Goal: Task Accomplishment & Management: Manage account settings

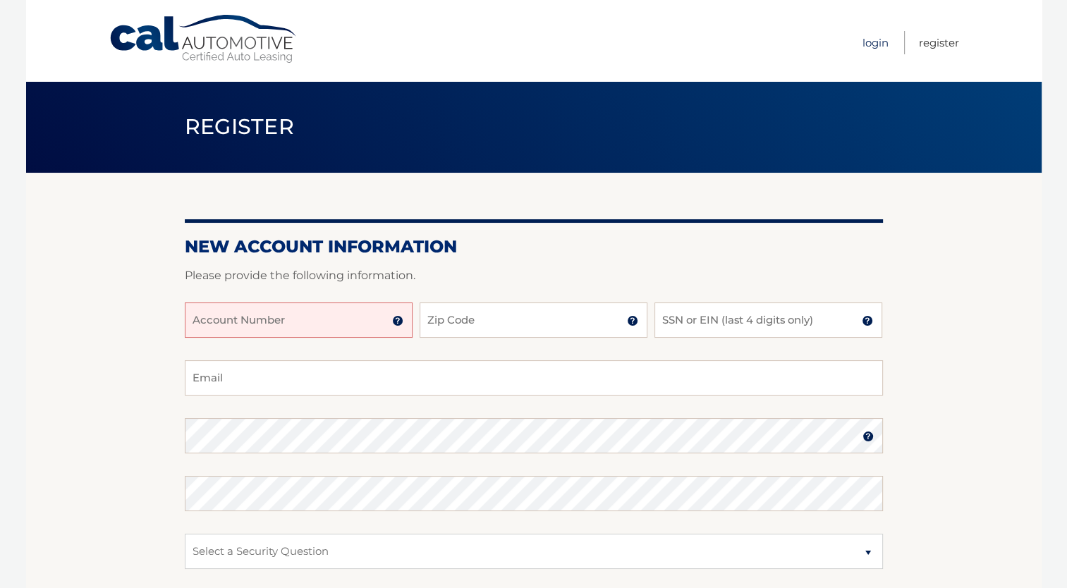
click at [882, 34] on link "Login" at bounding box center [875, 42] width 26 height 23
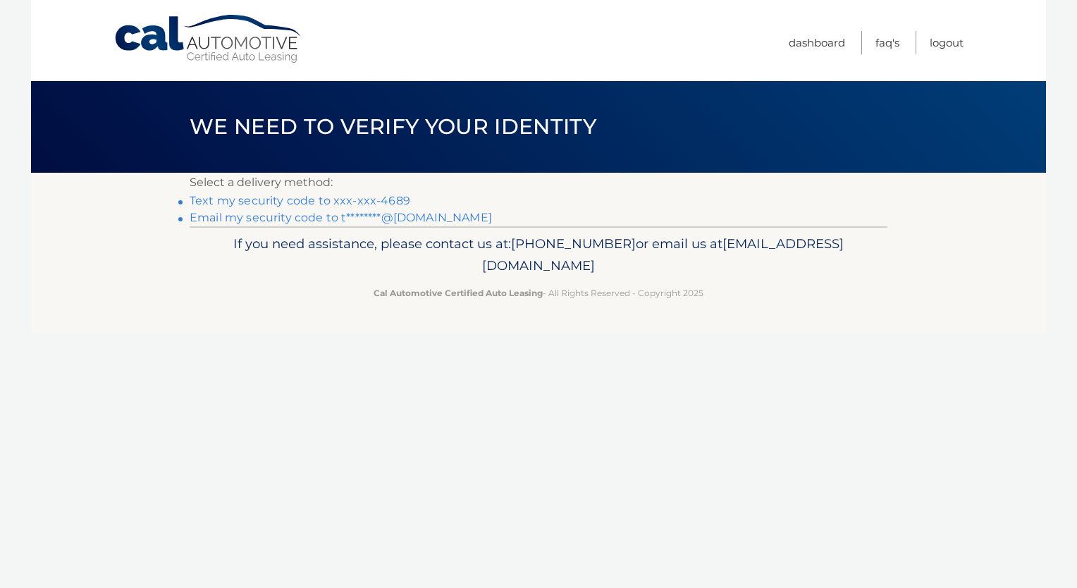
click at [324, 200] on link "Text my security code to xxx-xxx-4689" at bounding box center [300, 200] width 221 height 13
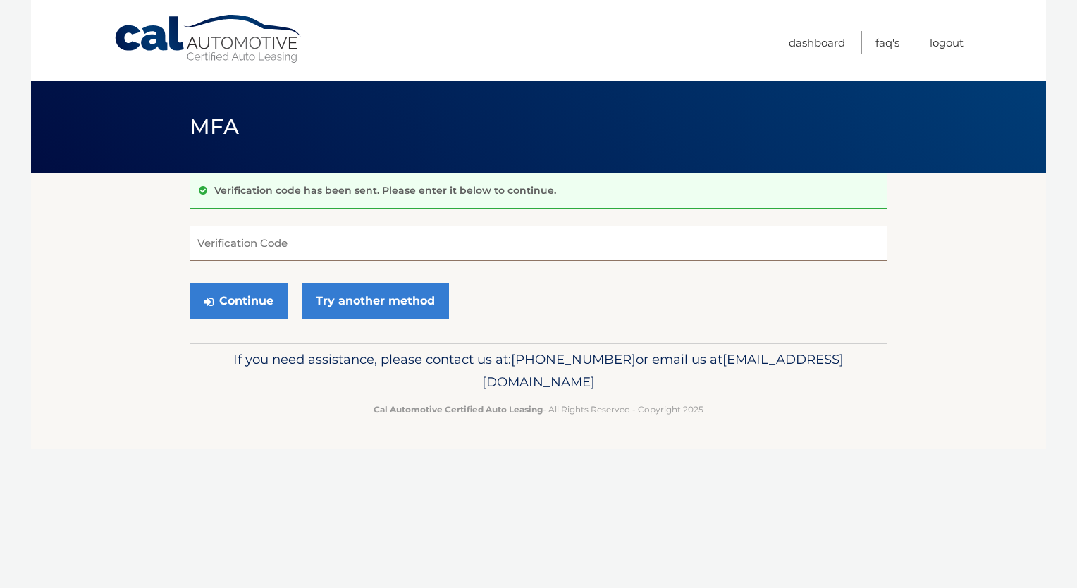
click at [316, 235] on input "Verification Code" at bounding box center [539, 243] width 698 height 35
type input "588957"
click at [252, 306] on button "Continue" at bounding box center [239, 300] width 98 height 35
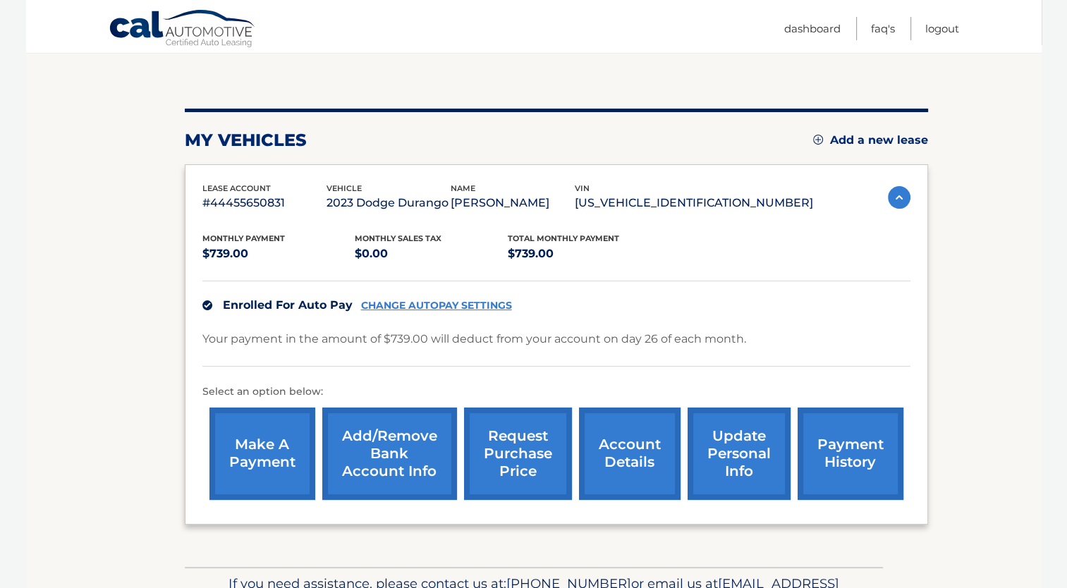
scroll to position [150, 0]
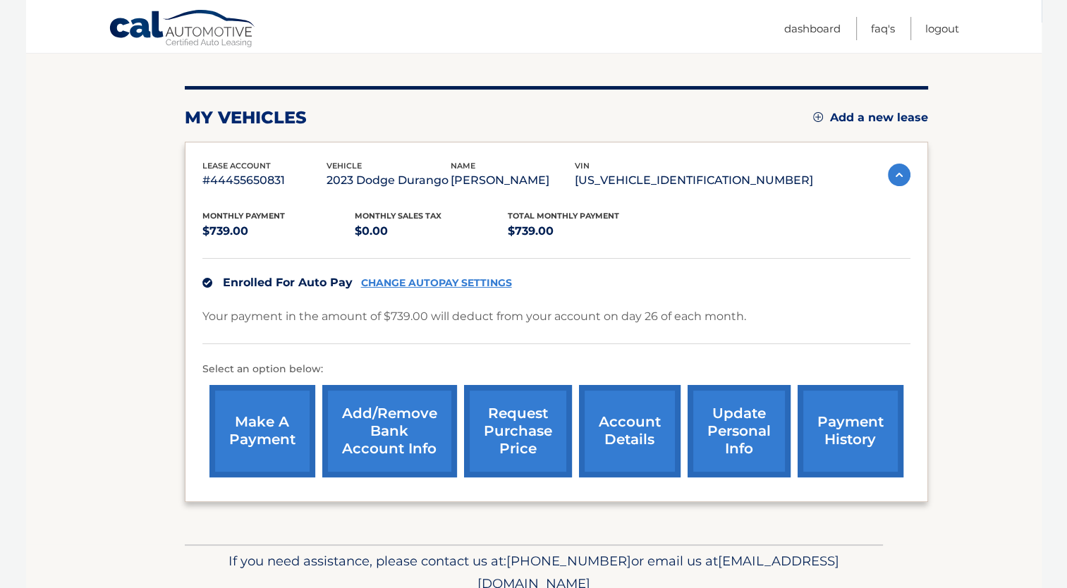
click at [620, 420] on link "account details" at bounding box center [630, 431] width 102 height 92
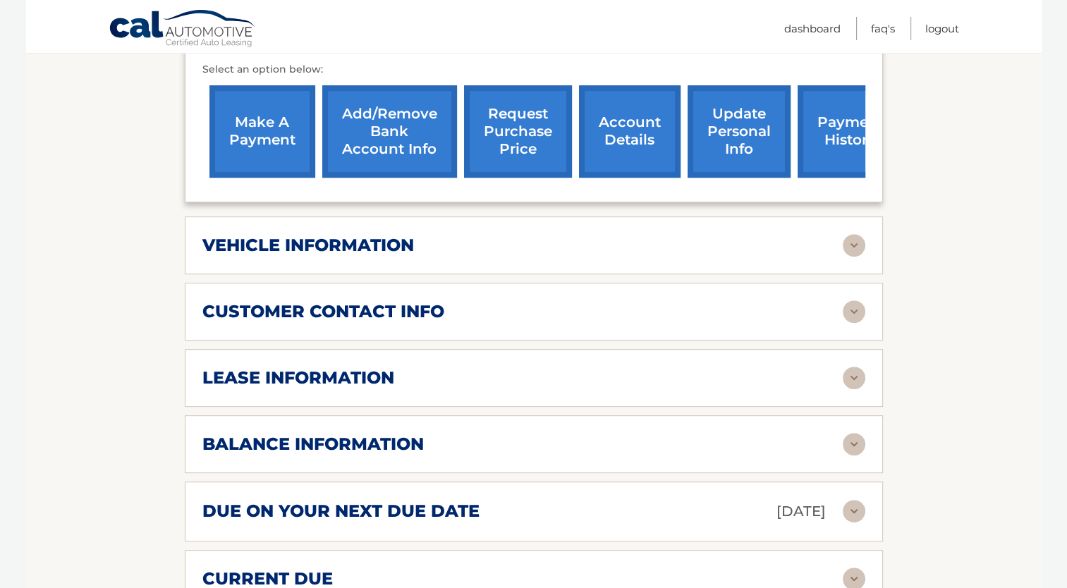
scroll to position [489, 0]
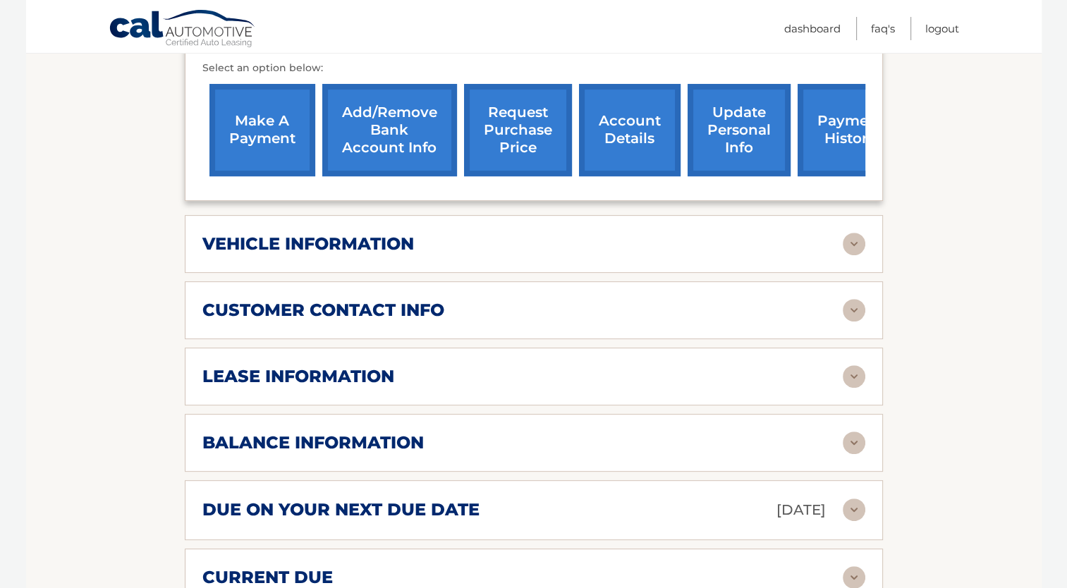
click at [649, 369] on div "lease information Contract Start Date [DATE] Term 39 Maturity Date [DATE] Start…" at bounding box center [534, 377] width 698 height 58
click at [855, 365] on img at bounding box center [853, 376] width 23 height 23
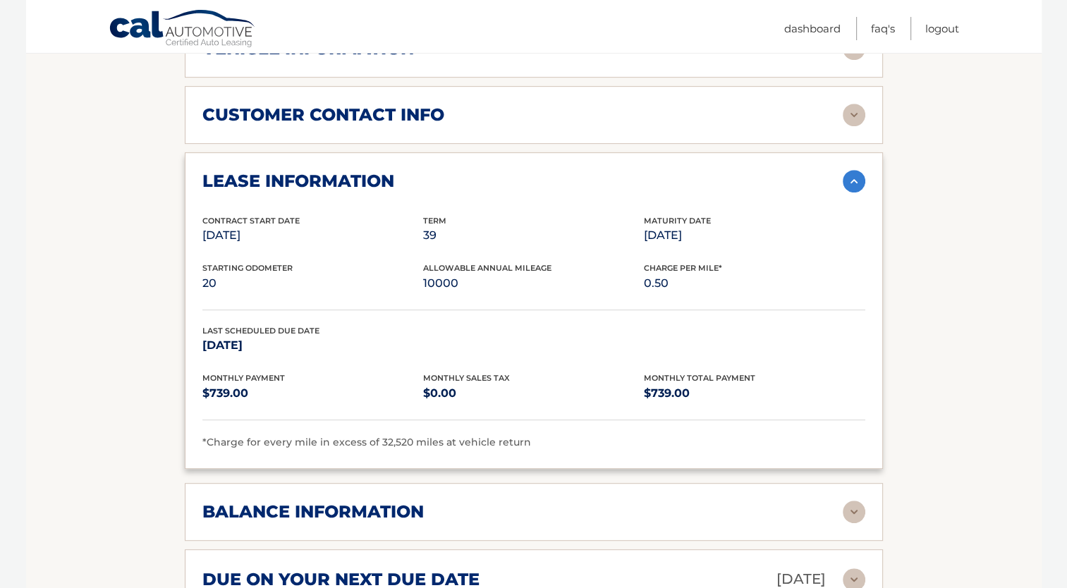
scroll to position [684, 0]
click at [854, 171] on img at bounding box center [853, 182] width 23 height 23
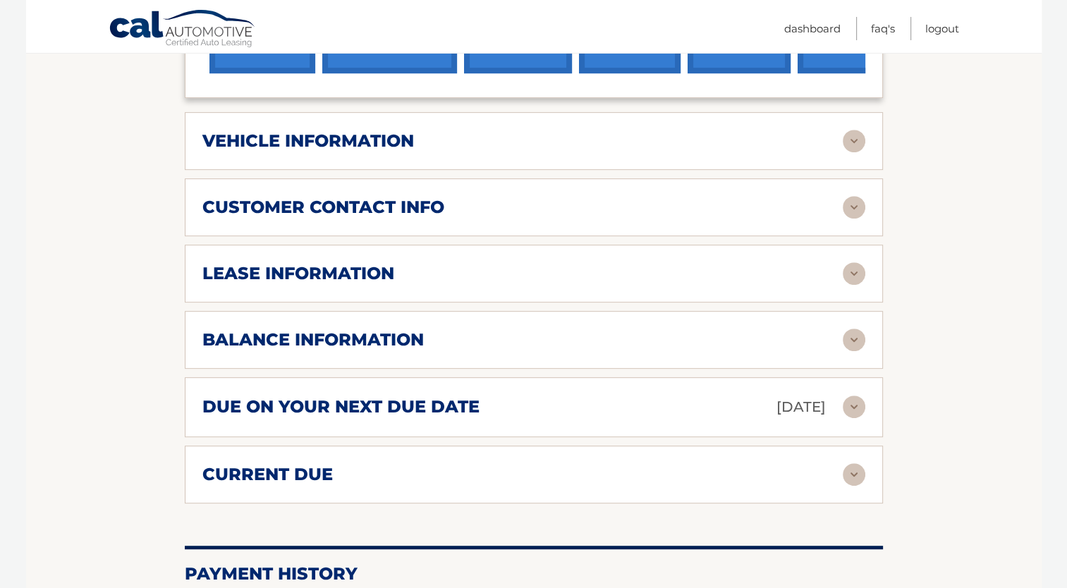
scroll to position [582, 0]
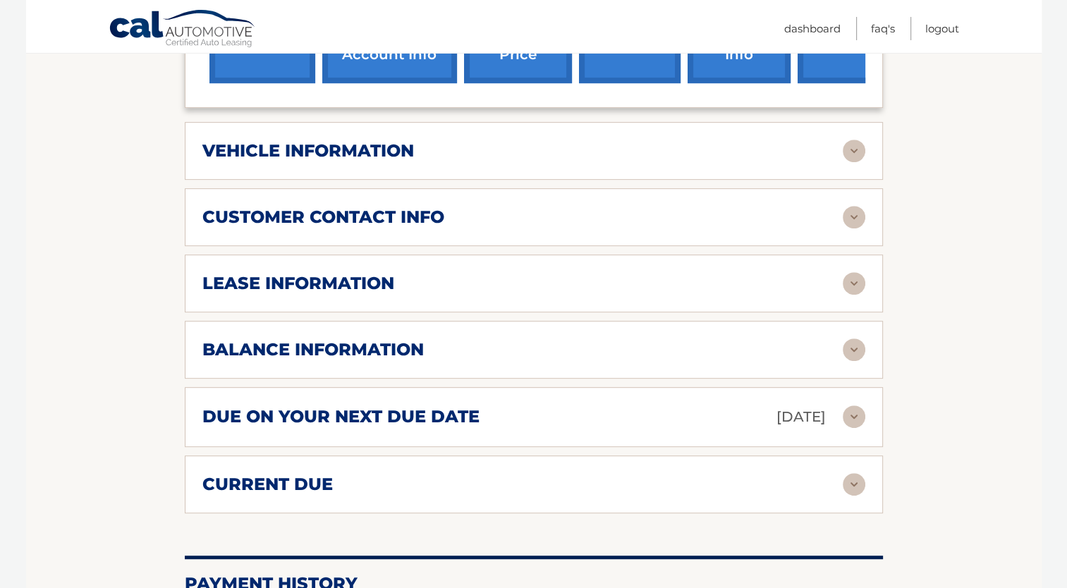
click at [852, 206] on img at bounding box center [853, 217] width 23 height 23
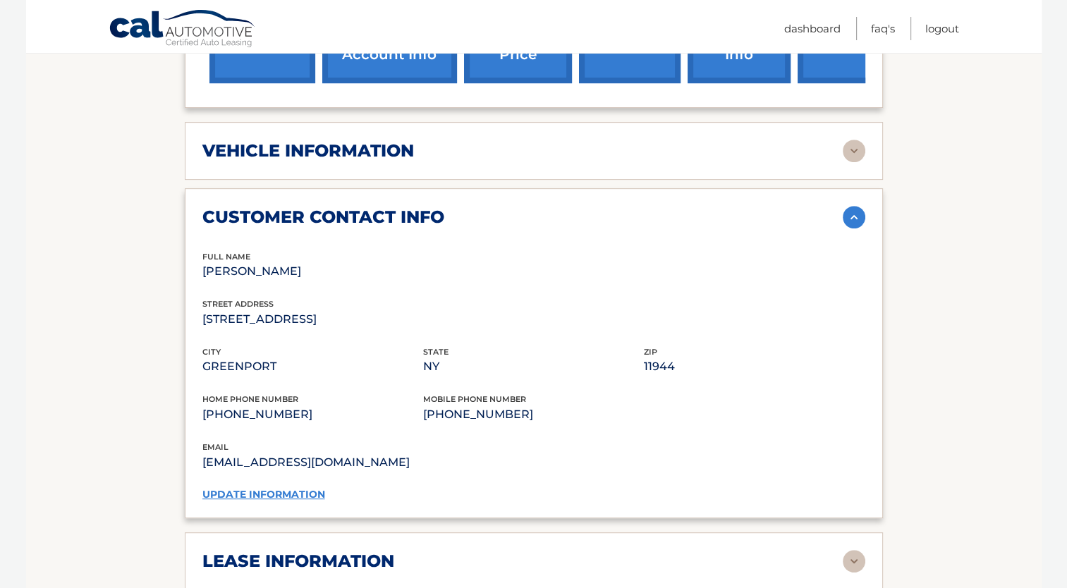
click at [852, 206] on img at bounding box center [853, 217] width 23 height 23
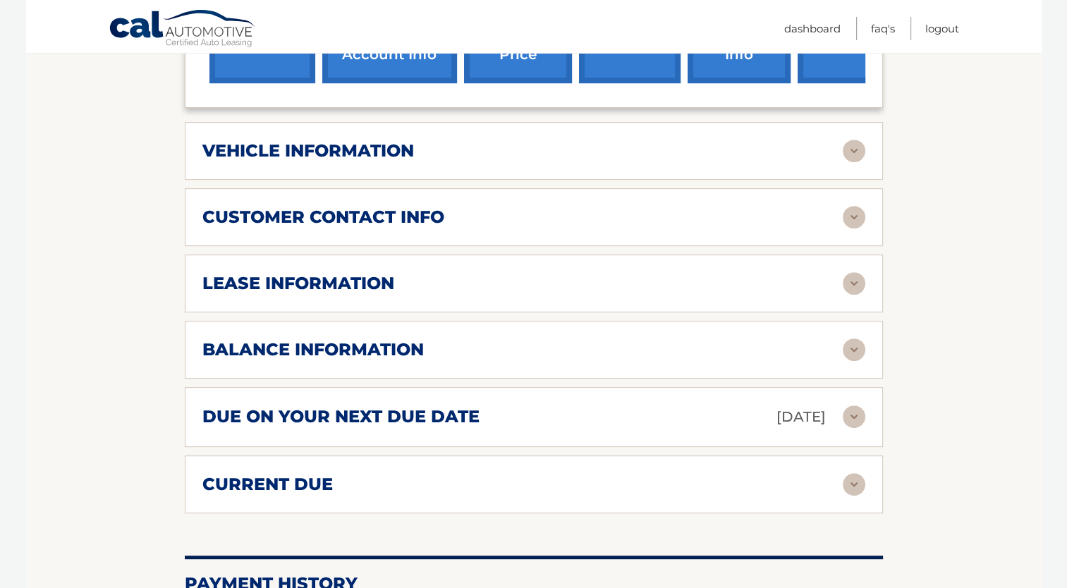
click at [853, 140] on img at bounding box center [853, 151] width 23 height 23
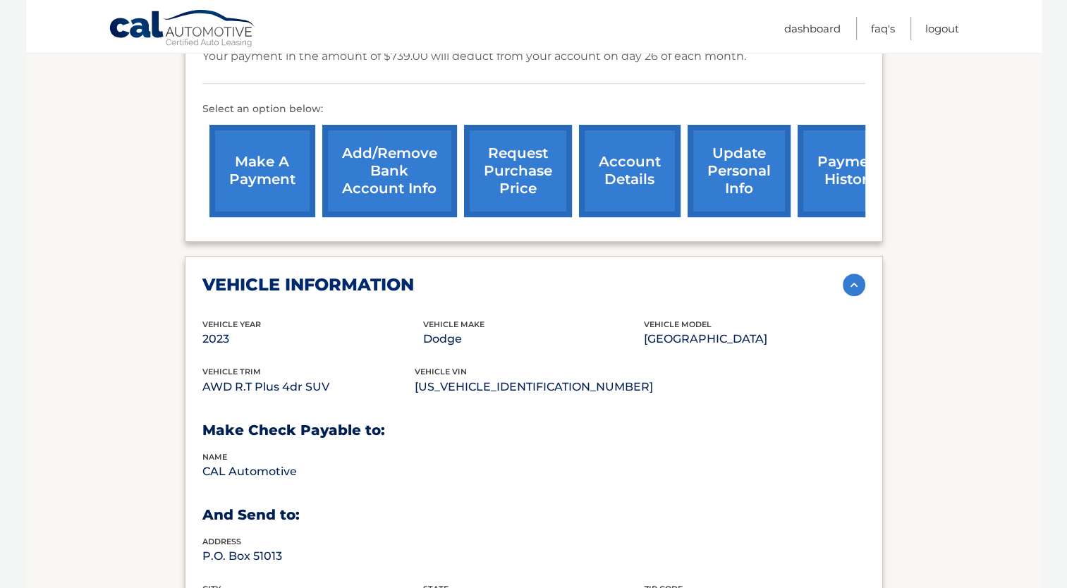
scroll to position [448, 0]
click at [853, 135] on link "payment history" at bounding box center [850, 171] width 106 height 92
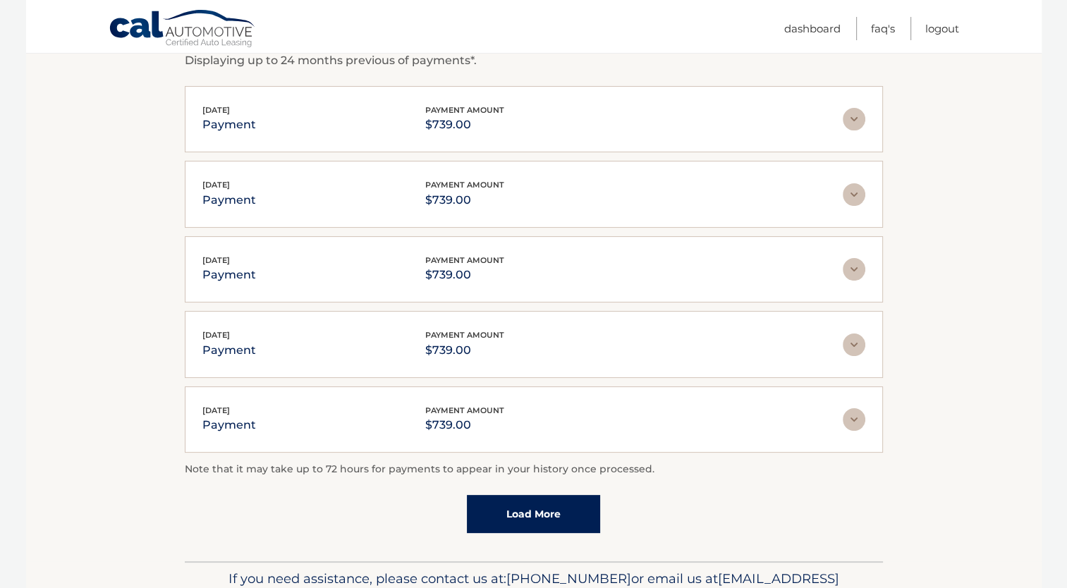
scroll to position [334, 0]
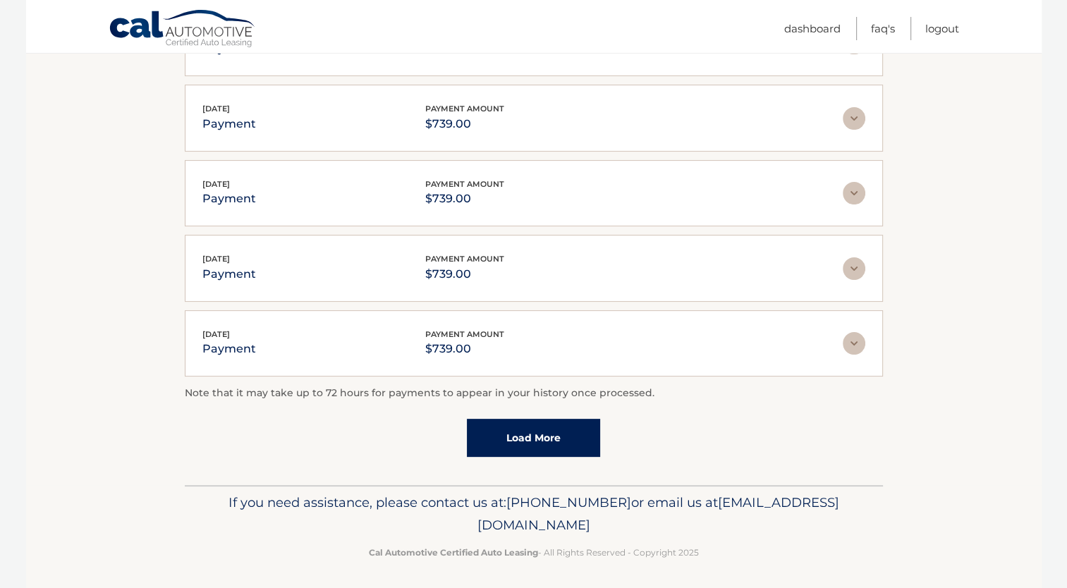
click at [537, 431] on link "Load More" at bounding box center [533, 438] width 133 height 38
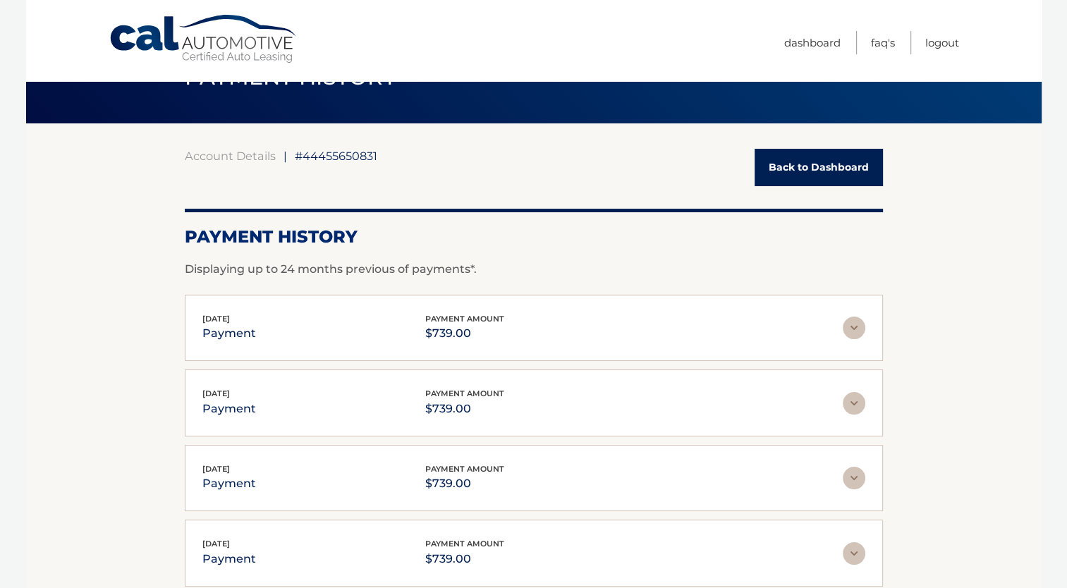
scroll to position [0, 0]
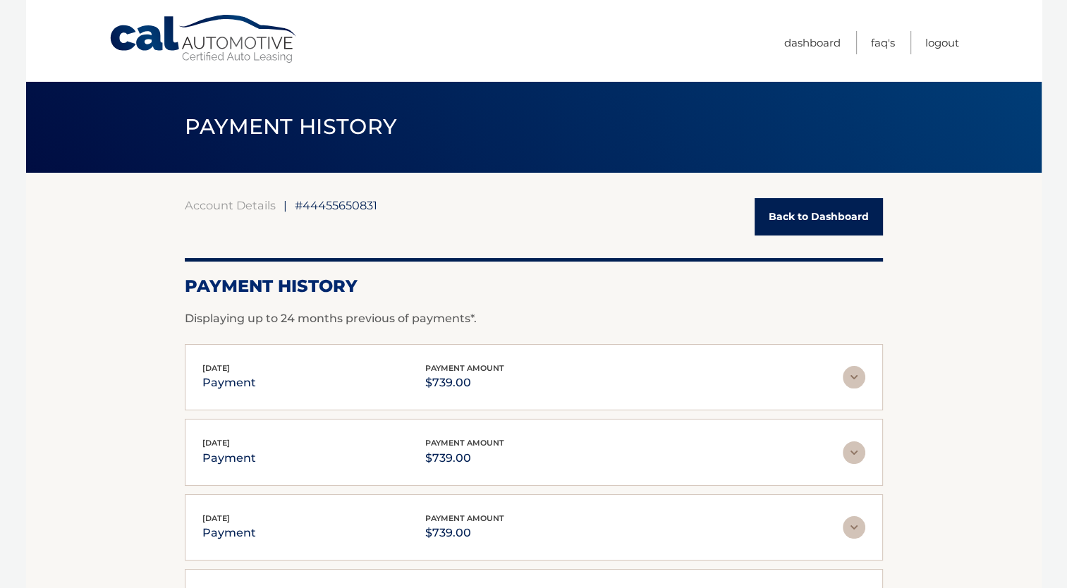
click at [801, 202] on link "Back to Dashboard" at bounding box center [818, 216] width 128 height 37
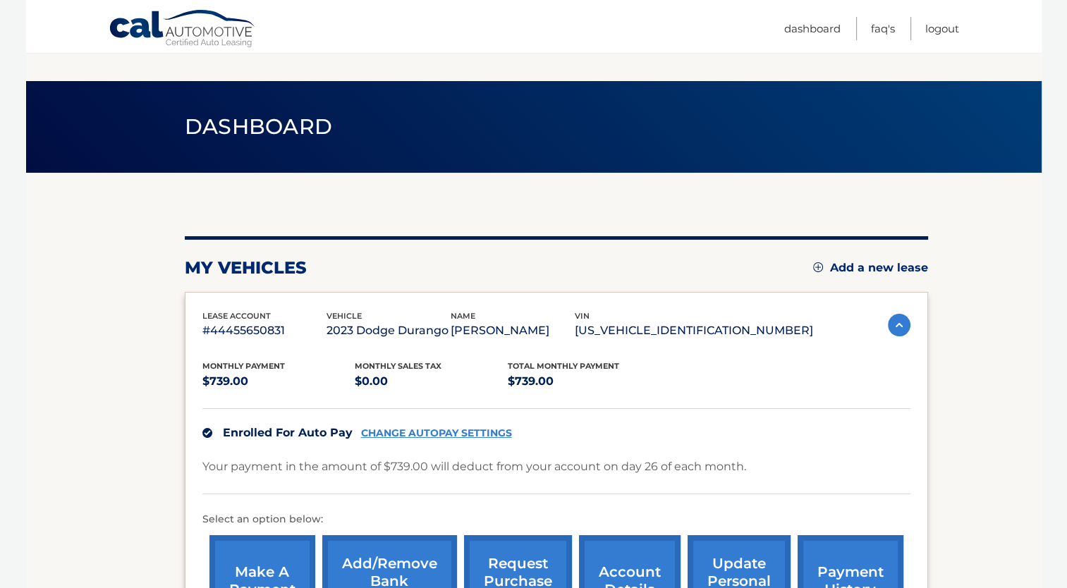
scroll to position [211, 0]
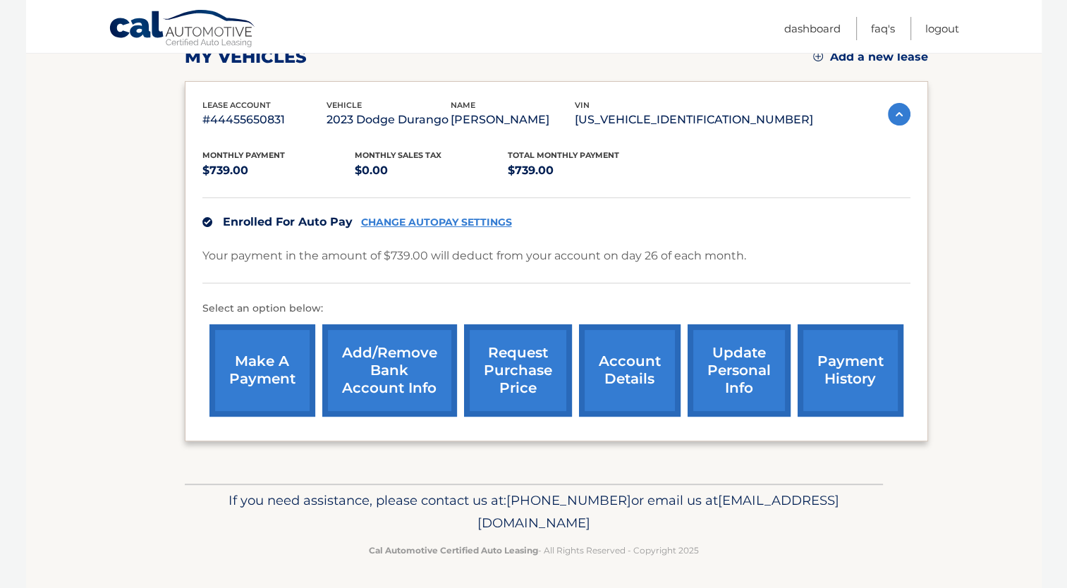
click at [722, 375] on link "update personal info" at bounding box center [738, 370] width 103 height 92
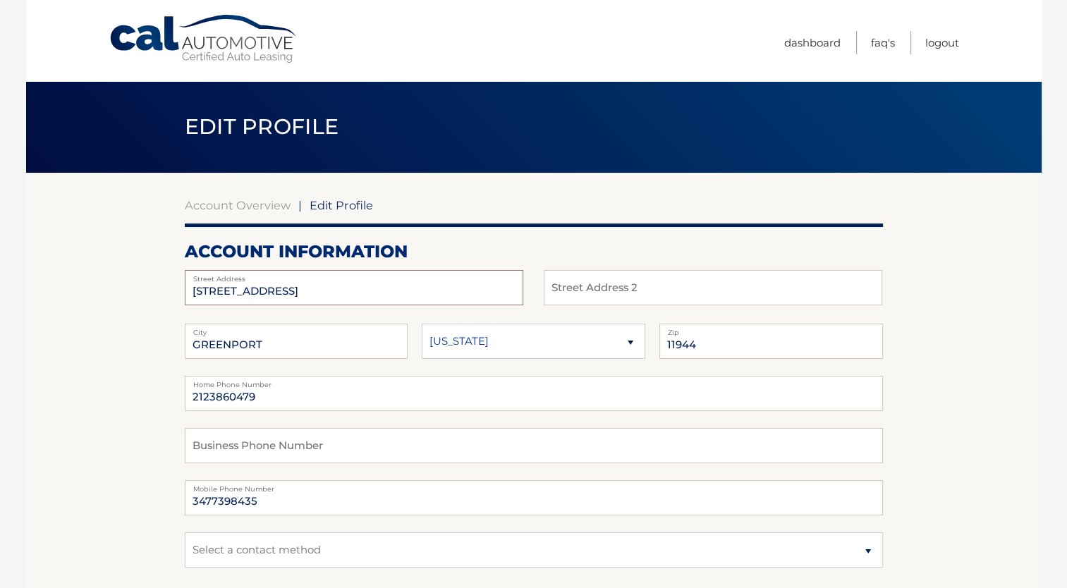
click at [265, 297] on input "[STREET_ADDRESS]" at bounding box center [354, 287] width 338 height 35
click at [265, 297] on input "73175 MAIN RD" at bounding box center [354, 287] width 338 height 35
type input "152-38 10th Avenue"
click at [229, 342] on input "GREENPORT" at bounding box center [296, 341] width 223 height 35
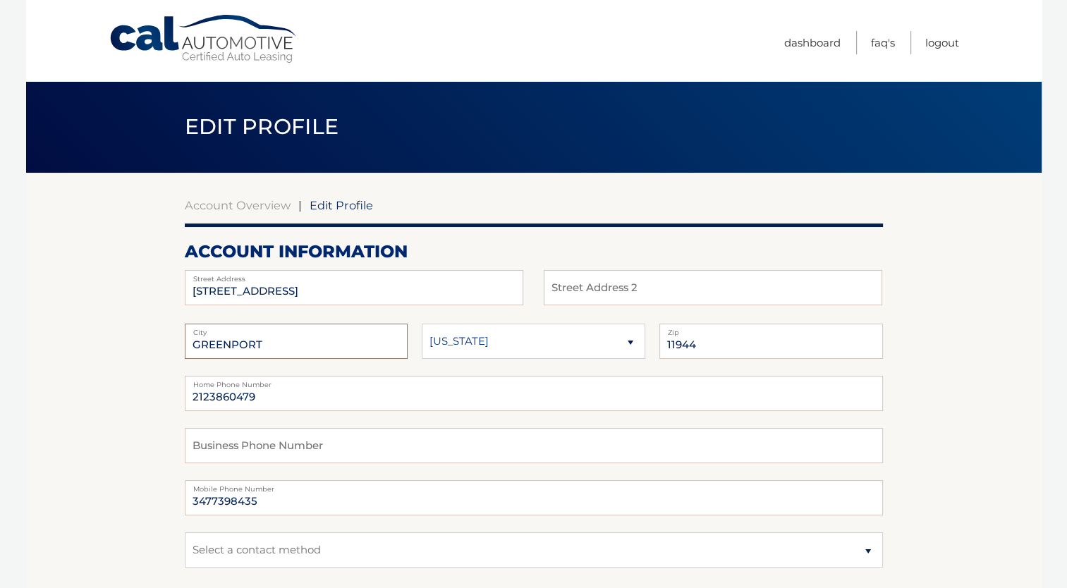
click at [229, 342] on input "GREENPORT" at bounding box center [296, 341] width 223 height 35
type input "Whitestone"
type input "11357"
click at [430, 472] on fieldset "2123860479 Home Phone Number Business Phone Number 3477398435 Mobile Phone Numb…" at bounding box center [534, 480] width 698 height 209
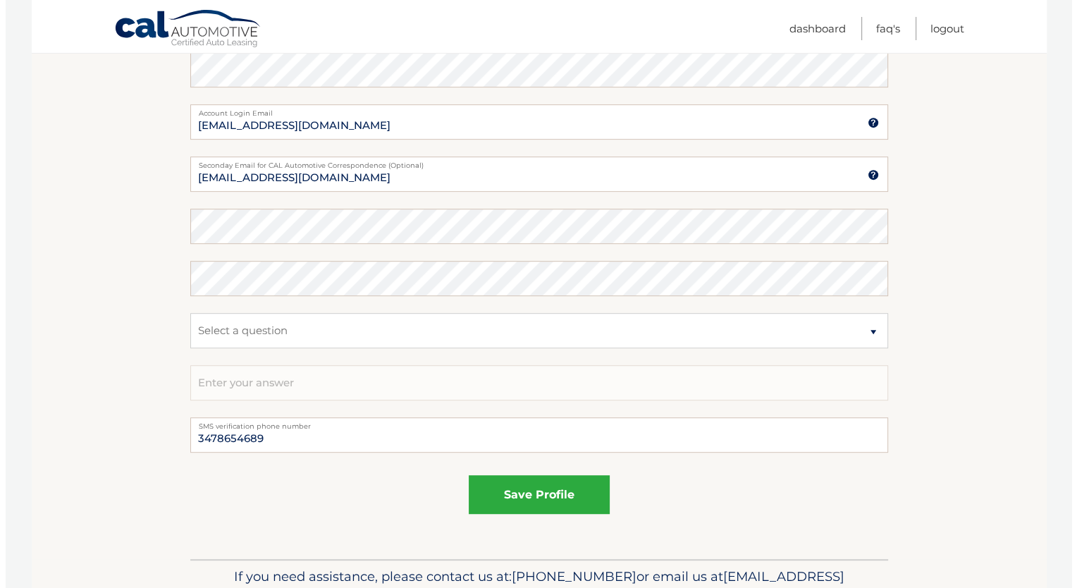
scroll to position [718, 0]
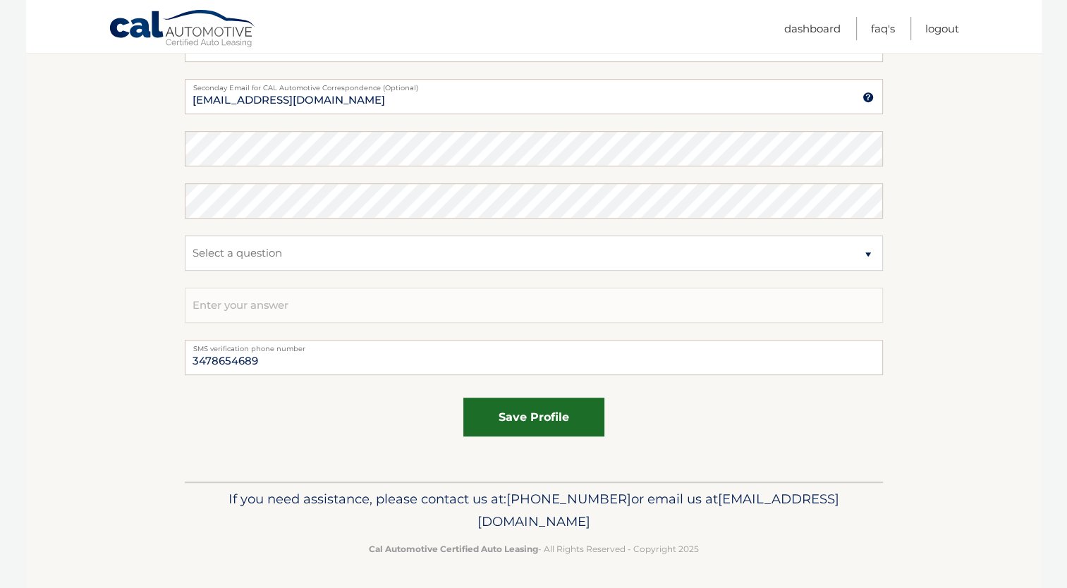
click at [522, 430] on button "save profile" at bounding box center [533, 417] width 141 height 39
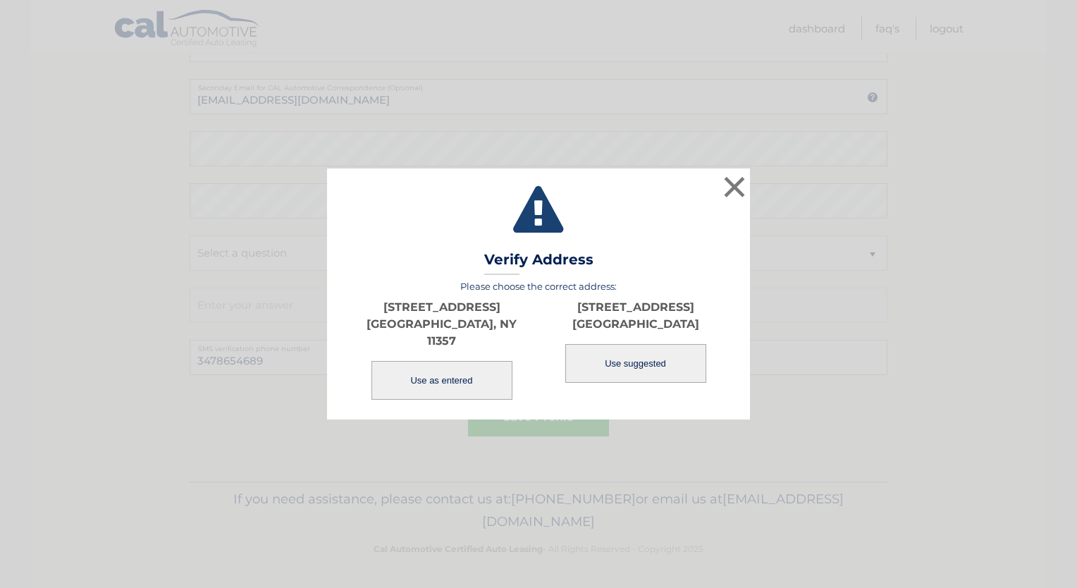
click at [618, 364] on button "Use suggested" at bounding box center [635, 363] width 141 height 39
type input "15238 10TH AVE"
type input "WHITESTONE"
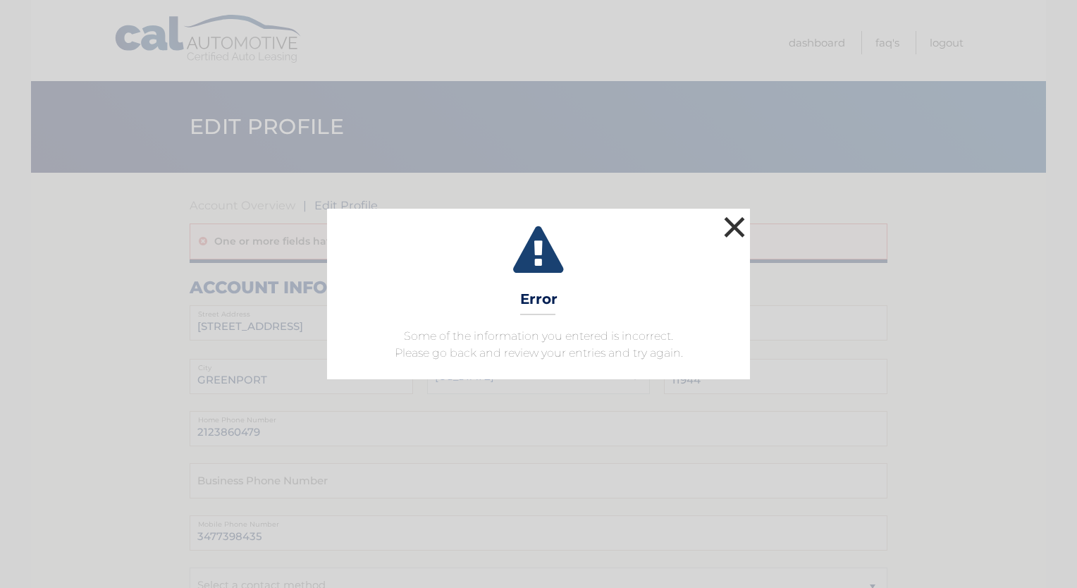
click at [732, 226] on button "×" at bounding box center [734, 227] width 28 height 28
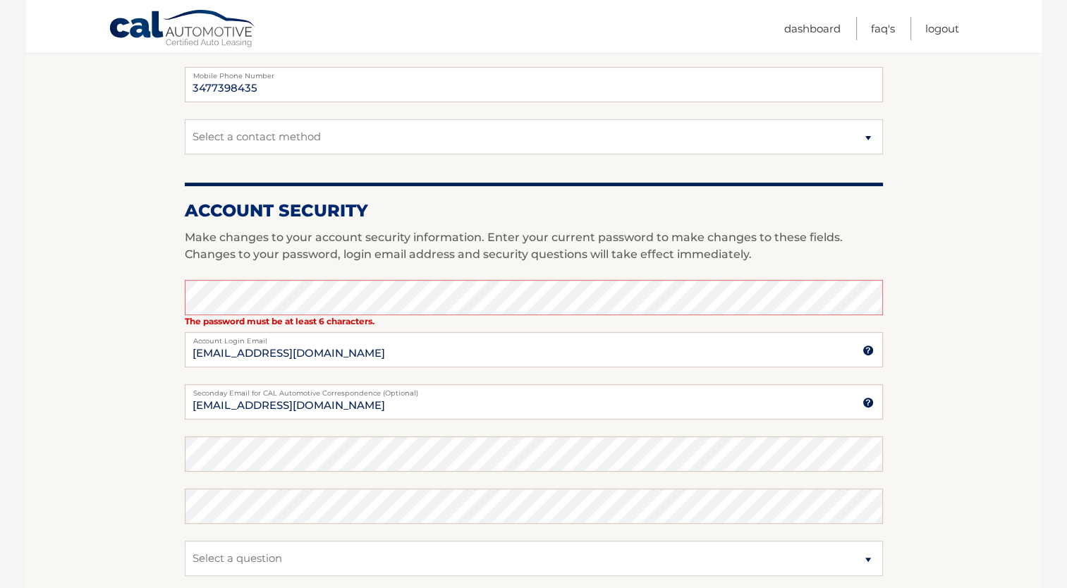
scroll to position [481, 0]
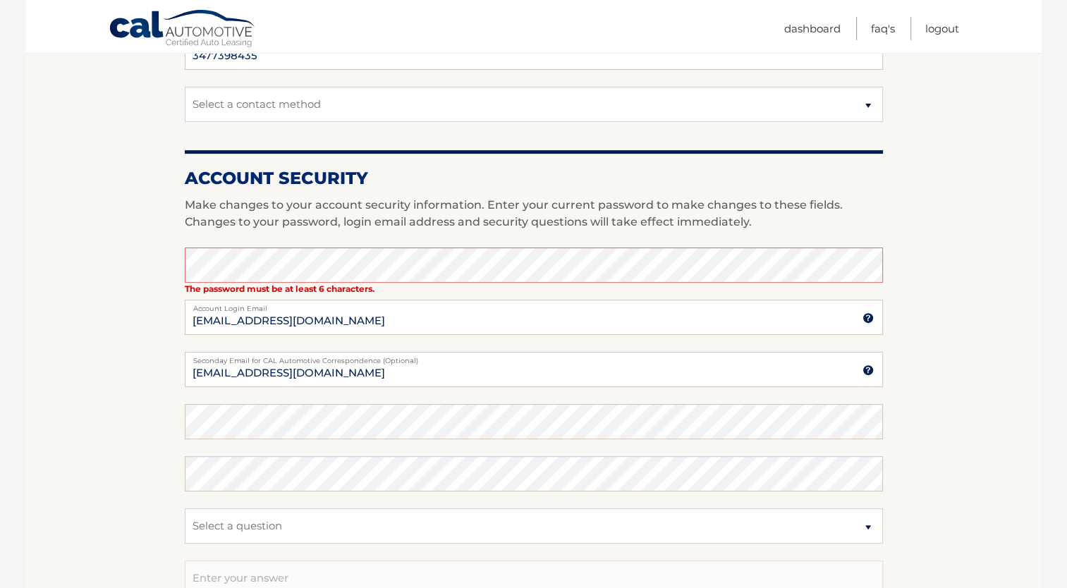
click at [947, 159] on section "Account Overview | Edit Profile One or more fields have an error. account infor…" at bounding box center [533, 223] width 1015 height 1062
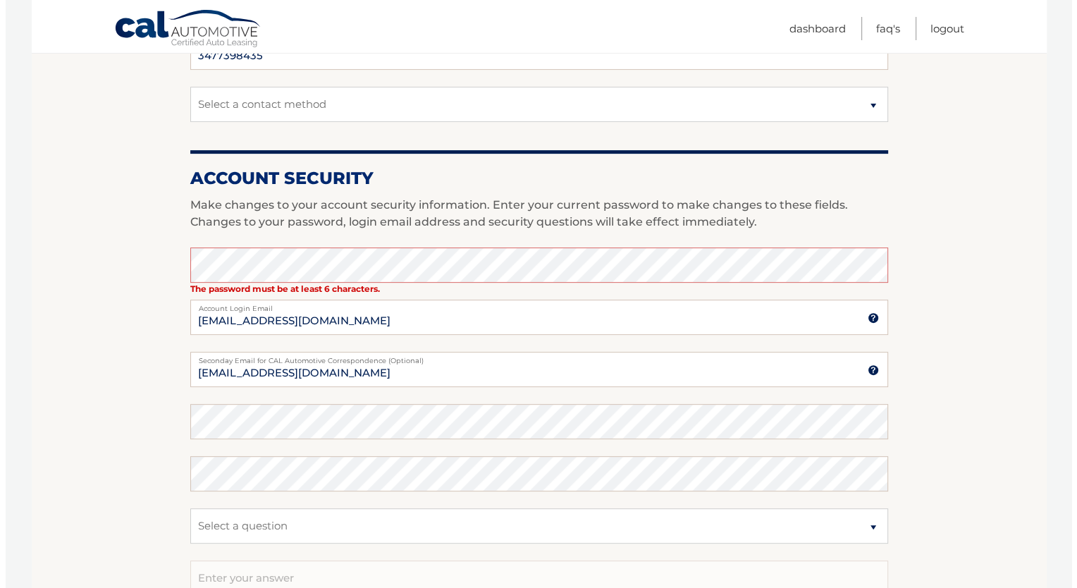
scroll to position [753, 0]
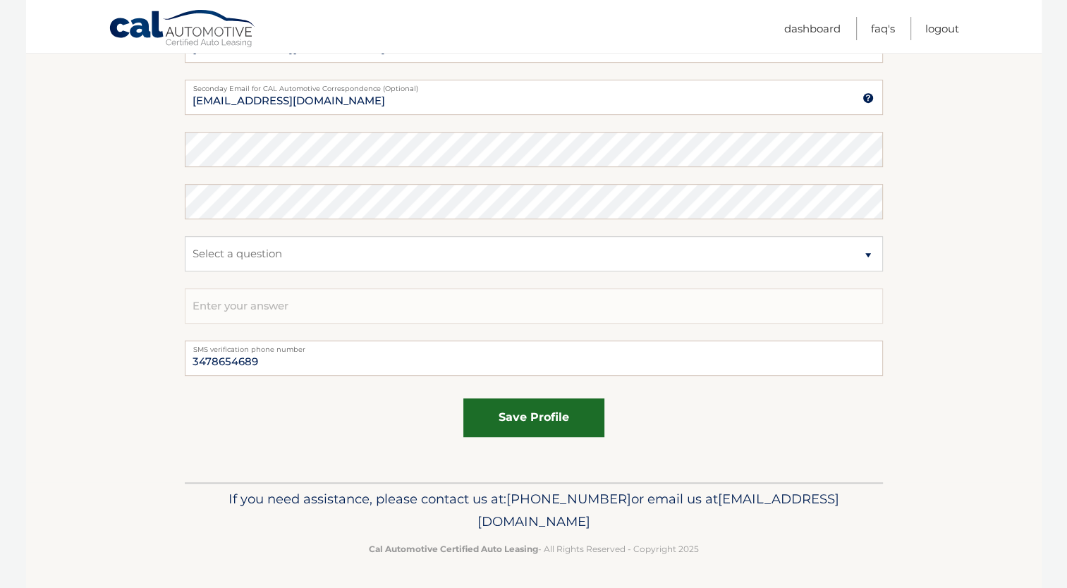
click at [547, 427] on button "save profile" at bounding box center [533, 417] width 141 height 39
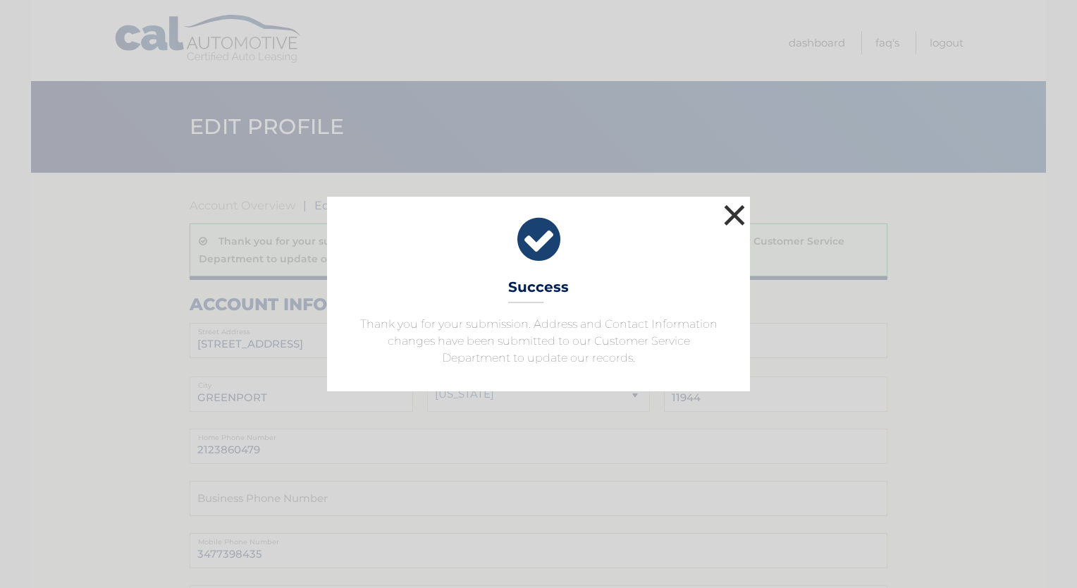
click at [734, 213] on button "×" at bounding box center [734, 215] width 28 height 28
